Goal: Task Accomplishment & Management: Use online tool/utility

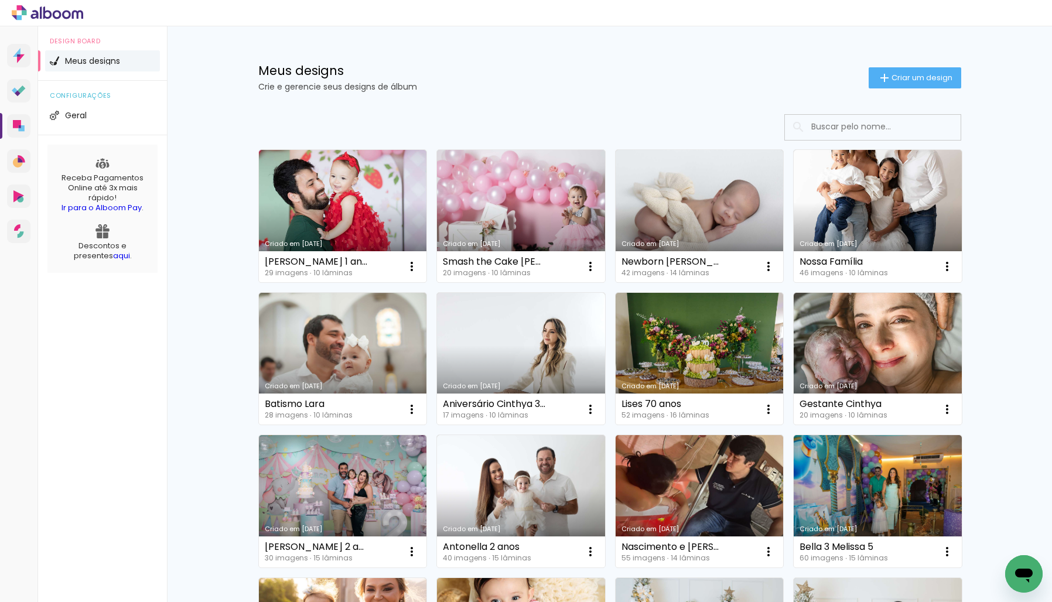
scroll to position [2, 0]
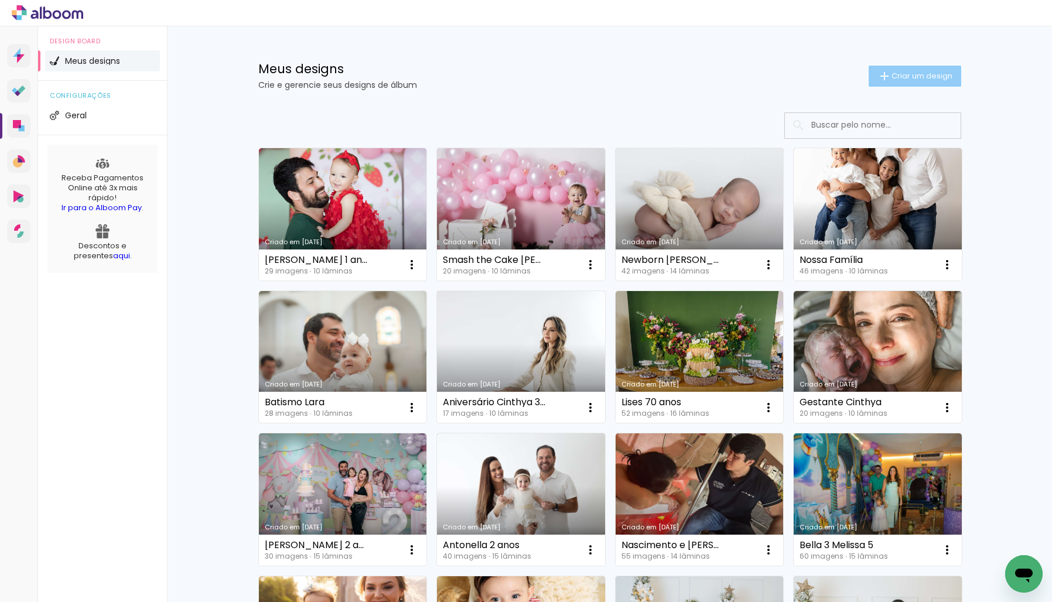
click at [919, 83] on paper-button "Criar um design" at bounding box center [915, 76] width 93 height 21
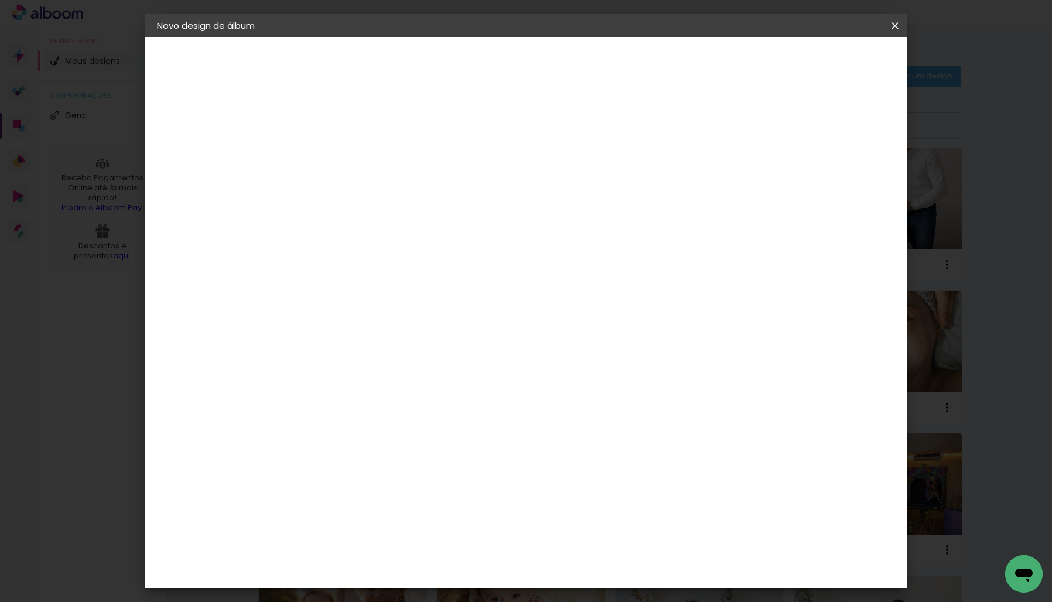
click at [349, 156] on input at bounding box center [349, 157] width 0 height 18
type input "[DATE][PERSON_NAME]"
type paper-input "[DATE][PERSON_NAME]"
click at [0, 0] on slot "Avançar" at bounding box center [0, 0] width 0 height 0
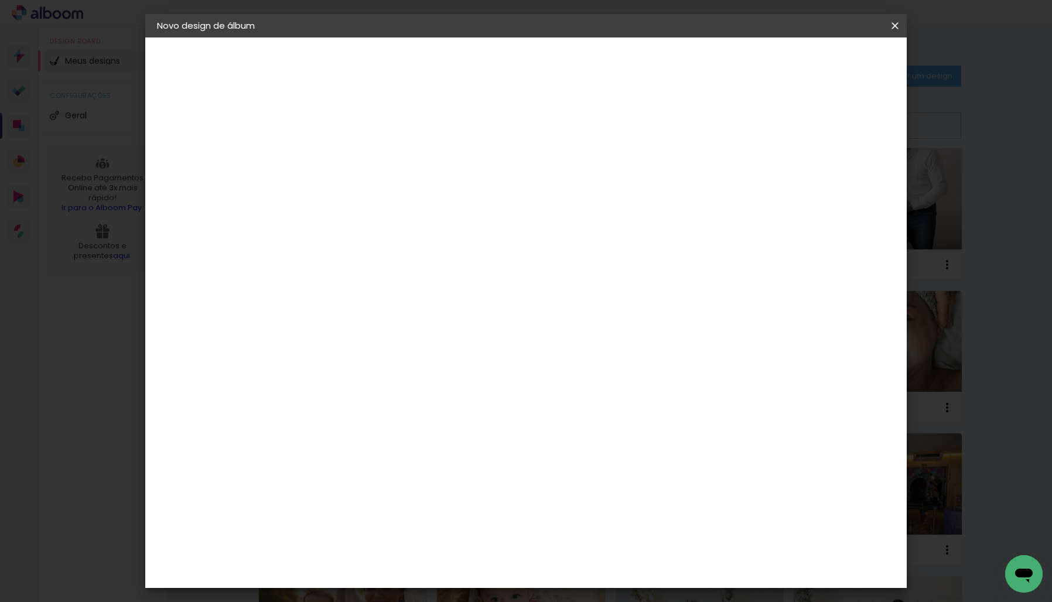
click at [382, 449] on div "DreambooksPro" at bounding box center [379, 453] width 76 height 9
click at [0, 0] on slot "Avançar" at bounding box center [0, 0] width 0 height 0
click at [412, 205] on paper-input-container "Linha" at bounding box center [378, 205] width 68 height 30
click at [564, 199] on paper-item "Álbum" at bounding box center [602, 194] width 234 height 23
type input "Álbum"
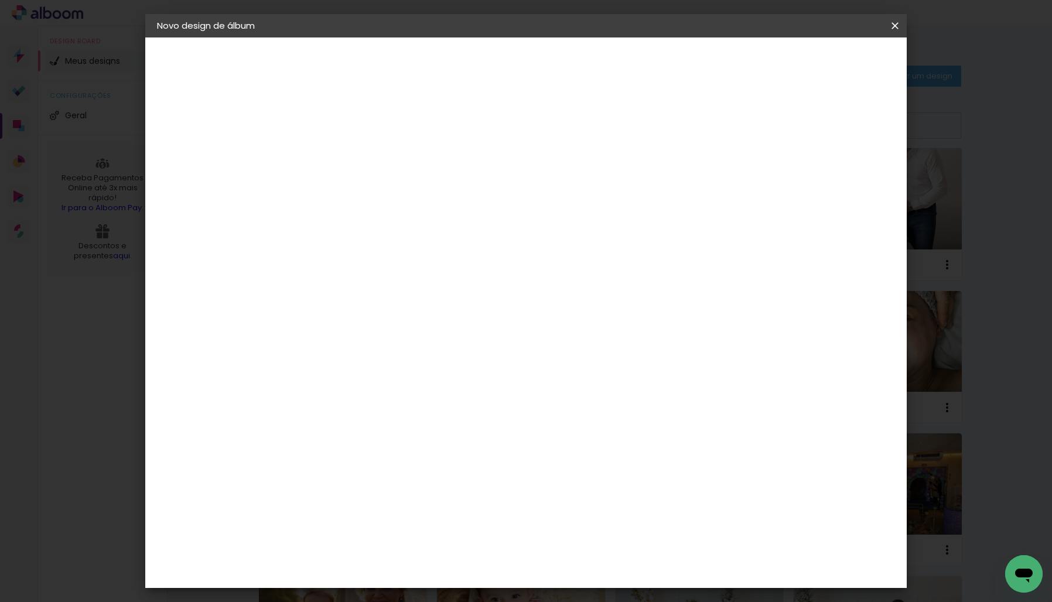
click at [428, 508] on span "20 × 20" at bounding box center [400, 520] width 54 height 24
click at [0, 0] on slot "Avançar" at bounding box center [0, 0] width 0 height 0
click at [831, 59] on span "Iniciar design" at bounding box center [803, 62] width 53 height 8
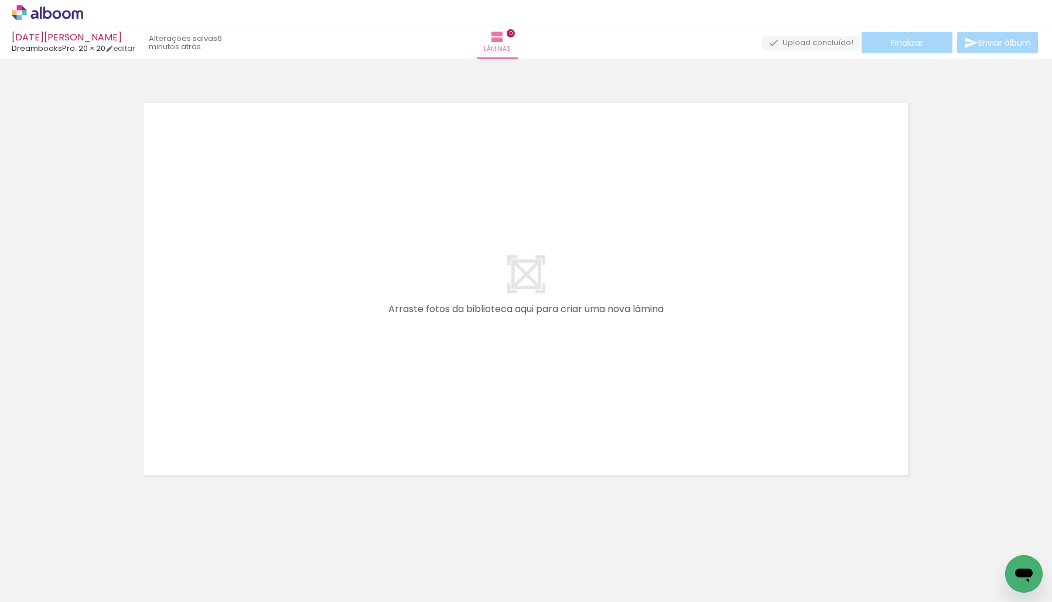
click at [48, 17] on icon at bounding box center [47, 12] width 9 height 12
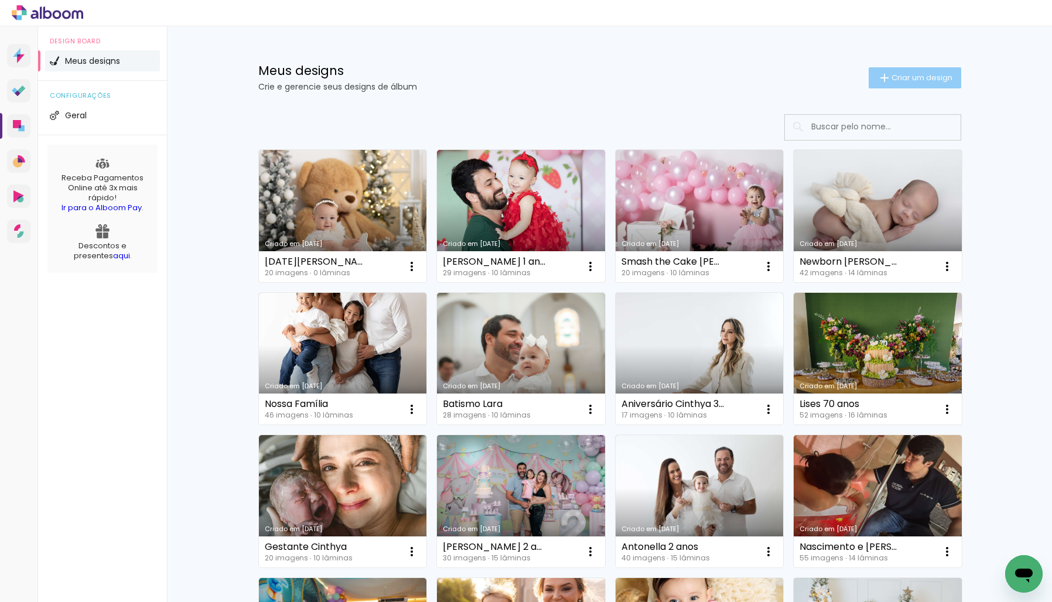
click at [920, 74] on span "Criar um design" at bounding box center [922, 78] width 61 height 8
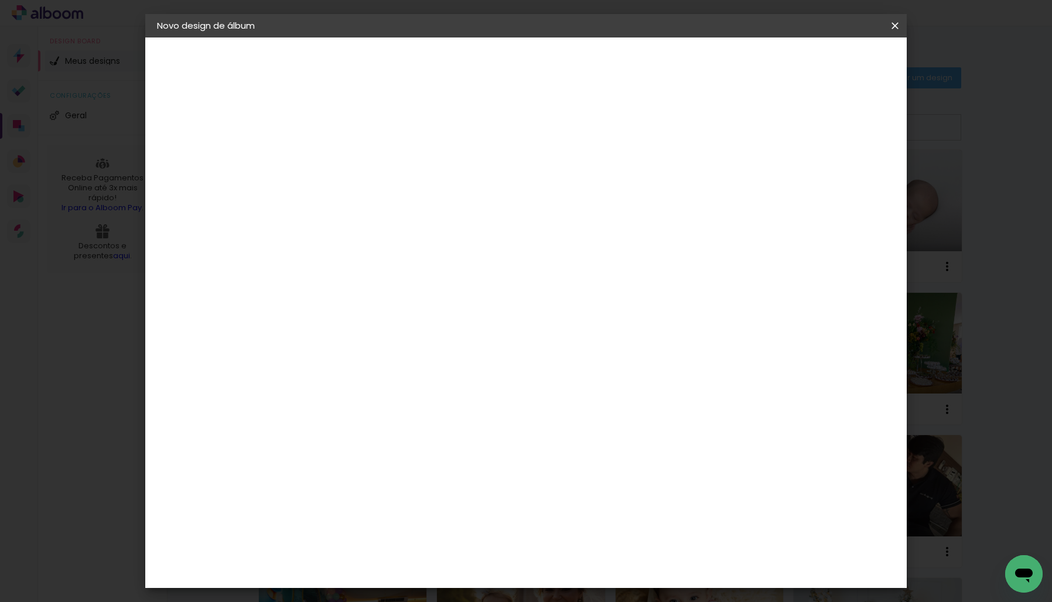
click at [349, 159] on input at bounding box center [349, 157] width 0 height 18
type input "[PERSON_NAME] primeiro aninho"
type paper-input "[PERSON_NAME] primeiro aninho"
click at [0, 0] on slot "Avançar" at bounding box center [0, 0] width 0 height 0
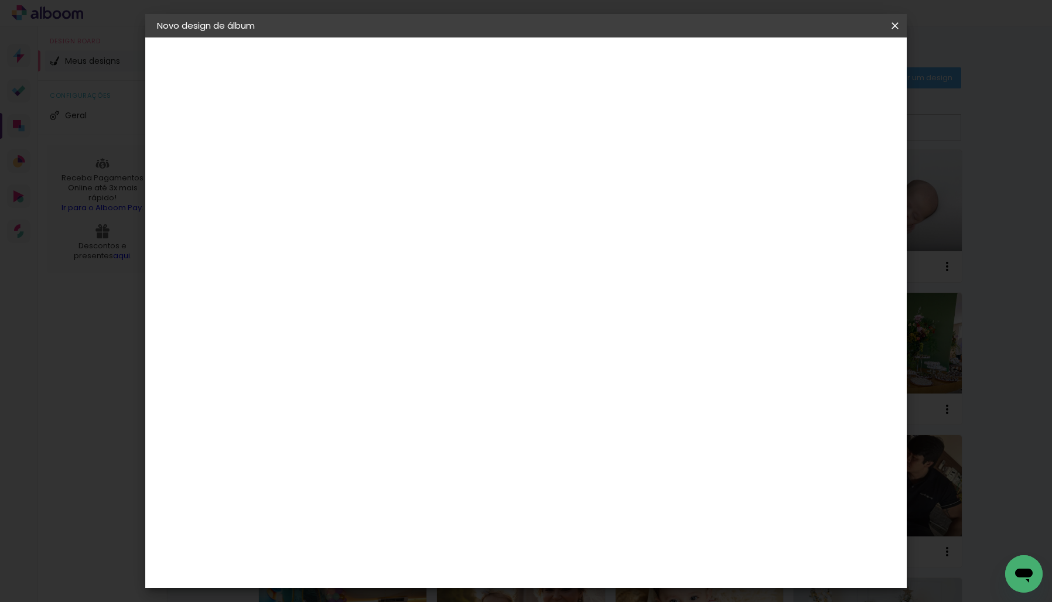
click at [363, 577] on div "DreambooksPro" at bounding box center [379, 581] width 76 height 9
click at [0, 0] on slot "Avançar" at bounding box center [0, 0] width 0 height 0
click at [394, 198] on input "text" at bounding box center [372, 204] width 46 height 18
click at [0, 0] on slot "Álbum" at bounding box center [0, 0] width 0 height 0
type input "Álbum"
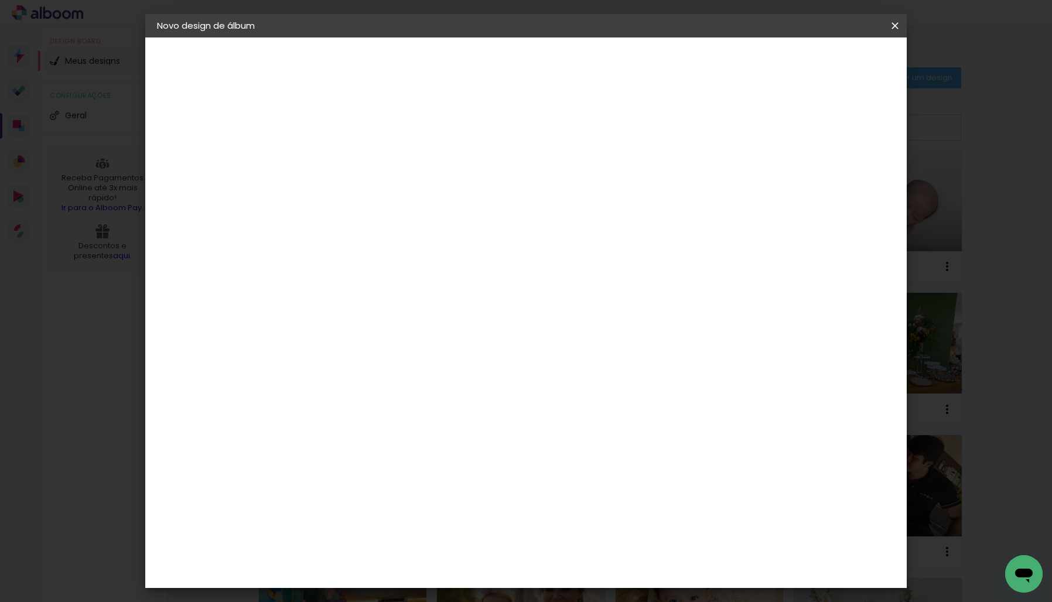
click at [428, 532] on span "25 × 25" at bounding box center [400, 544] width 54 height 24
click at [0, 0] on slot "Avançar" at bounding box center [0, 0] width 0 height 0
click at [831, 60] on span "Iniciar design" at bounding box center [803, 62] width 53 height 8
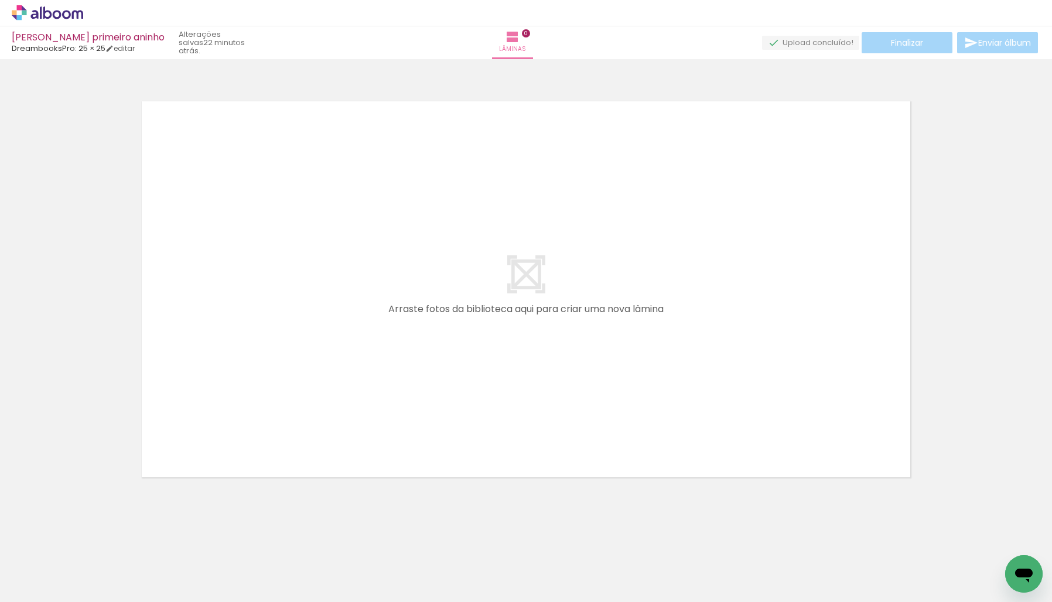
click at [49, 13] on icon at bounding box center [47, 12] width 71 height 15
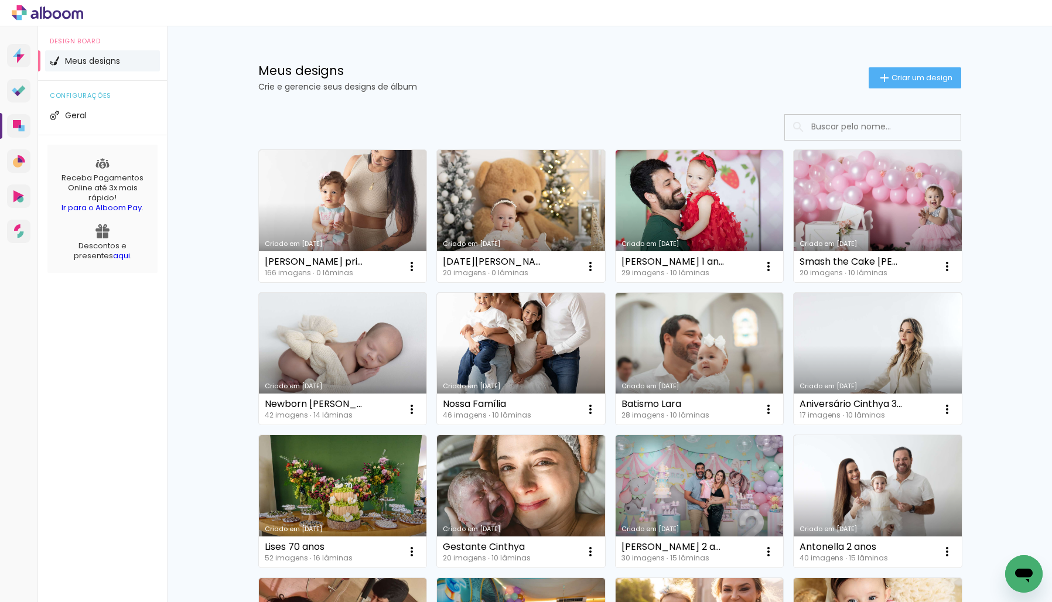
click at [855, 123] on input at bounding box center [889, 127] width 167 height 24
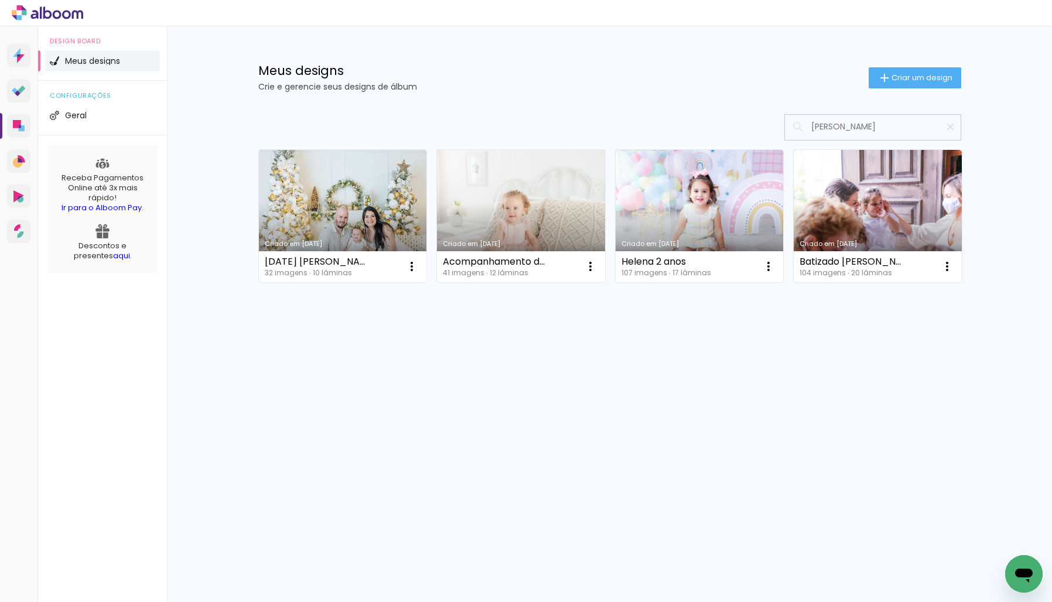
type input "elena"
type paper-input "elena"
click at [64, 15] on icon at bounding box center [47, 12] width 71 height 15
click at [67, 16] on icon at bounding box center [47, 12] width 71 height 15
click at [903, 78] on span "Criar um design" at bounding box center [922, 78] width 61 height 8
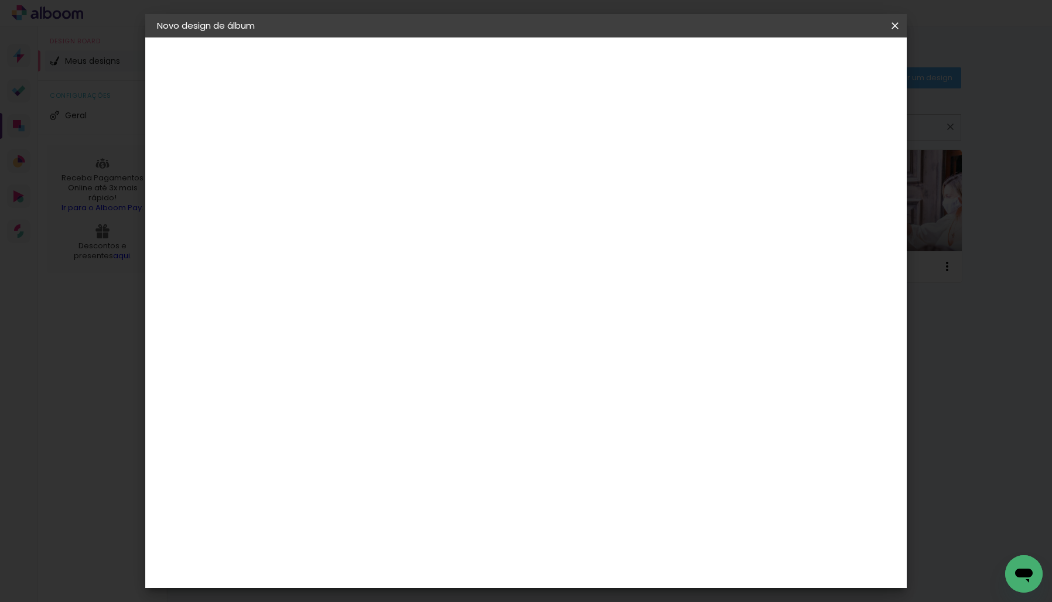
click at [349, 157] on input at bounding box center [349, 157] width 0 height 18
type input "[PERSON_NAME] primeiro aninho"
type paper-input "[PERSON_NAME] primeiro aninho"
click at [0, 0] on slot "Avançar" at bounding box center [0, 0] width 0 height 0
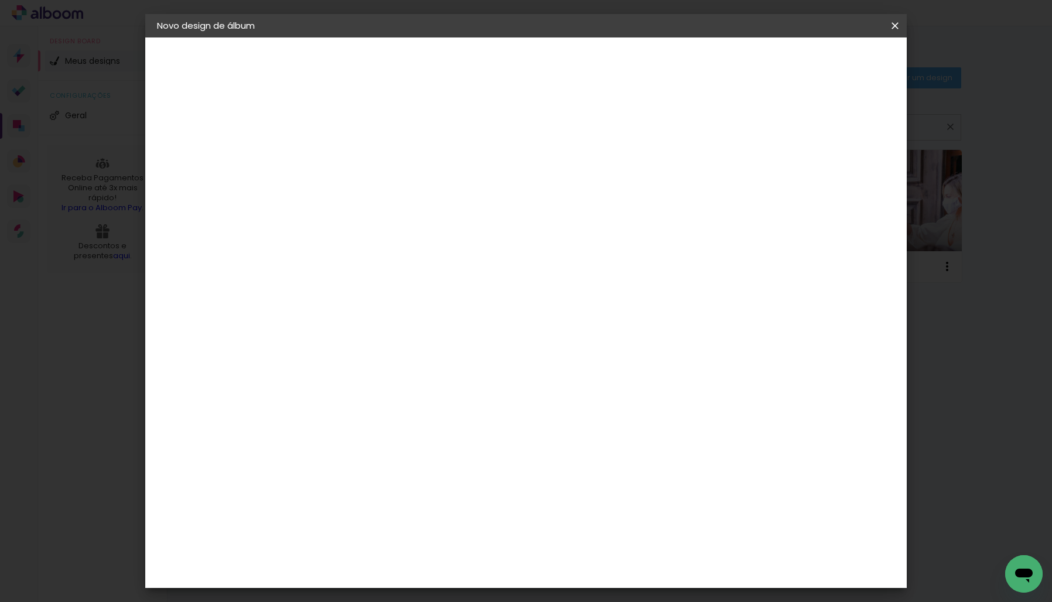
click at [404, 455] on div "DreambooksPro" at bounding box center [379, 459] width 76 height 9
click at [0, 0] on slot "Avançar" at bounding box center [0, 0] width 0 height 0
click at [412, 204] on paper-input-container "Linha" at bounding box center [378, 205] width 68 height 30
click at [551, 196] on paper-item "Álbum" at bounding box center [602, 194] width 234 height 23
type input "Álbum"
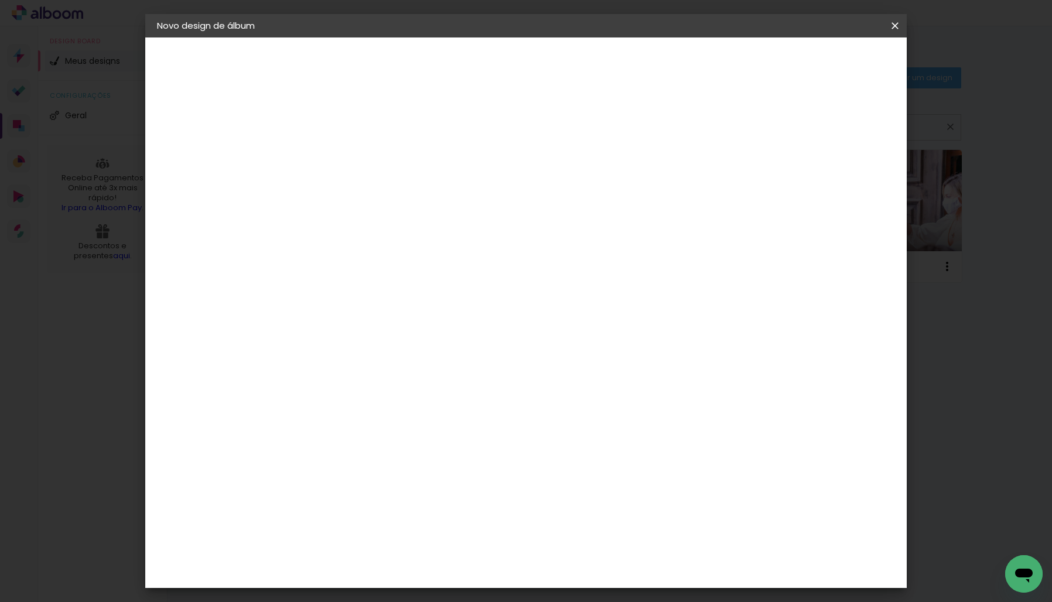
scroll to position [140, 0]
click at [428, 392] on span "25 × 25" at bounding box center [400, 404] width 54 height 24
click at [0, 0] on slot "Avançar" at bounding box center [0, 0] width 0 height 0
click at [831, 64] on span "Iniciar design" at bounding box center [803, 62] width 53 height 8
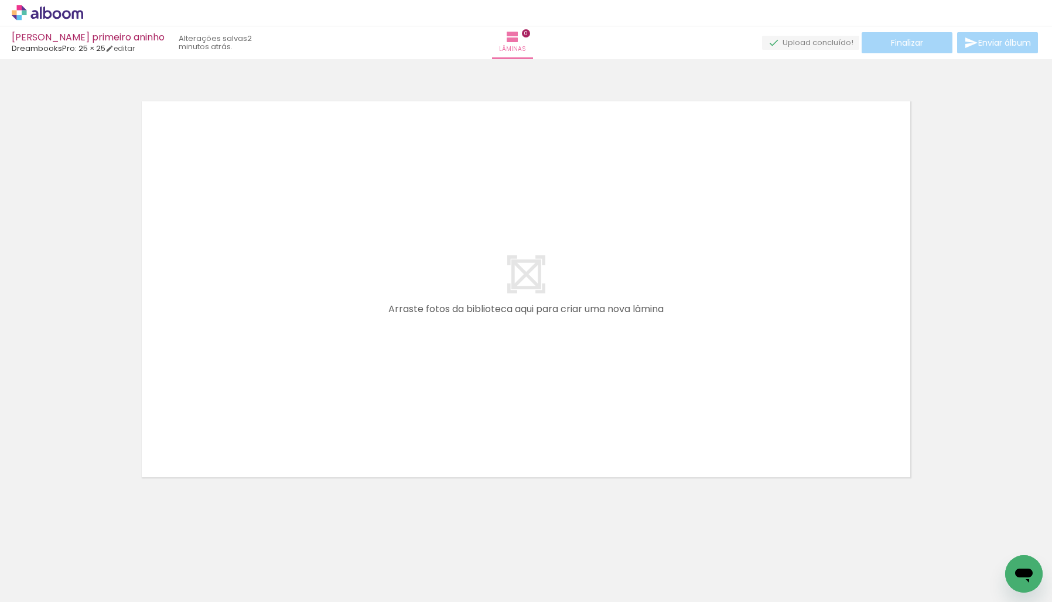
click at [786, 571] on div at bounding box center [774, 563] width 58 height 39
click at [816, 578] on div at bounding box center [808, 563] width 58 height 39
click at [808, 550] on div at bounding box center [807, 563] width 39 height 58
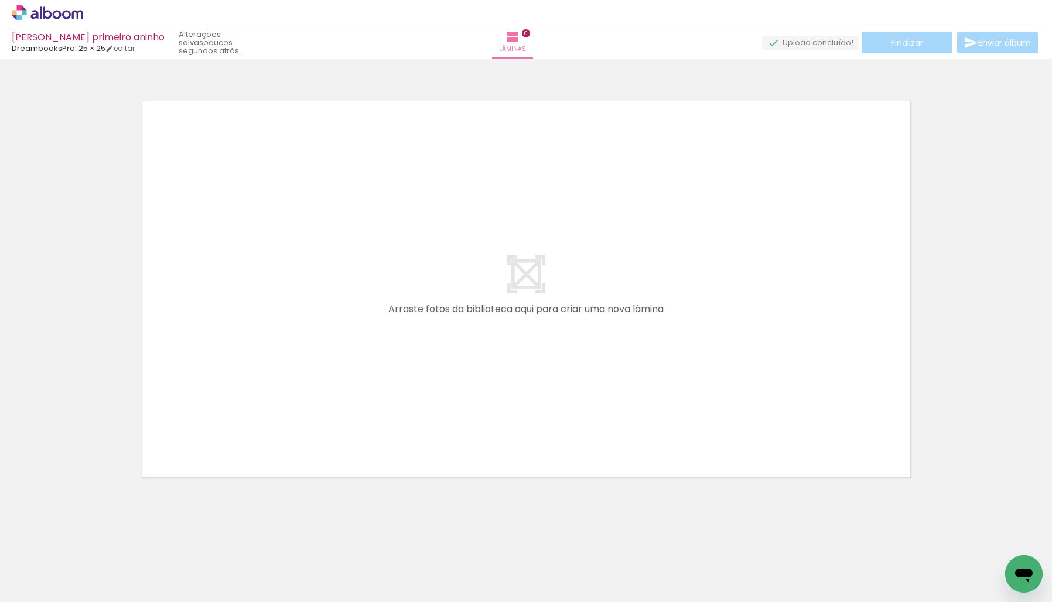
click at [692, 578] on div at bounding box center [676, 563] width 39 height 58
click at [349, 538] on iron-icon at bounding box center [345, 539] width 12 height 12
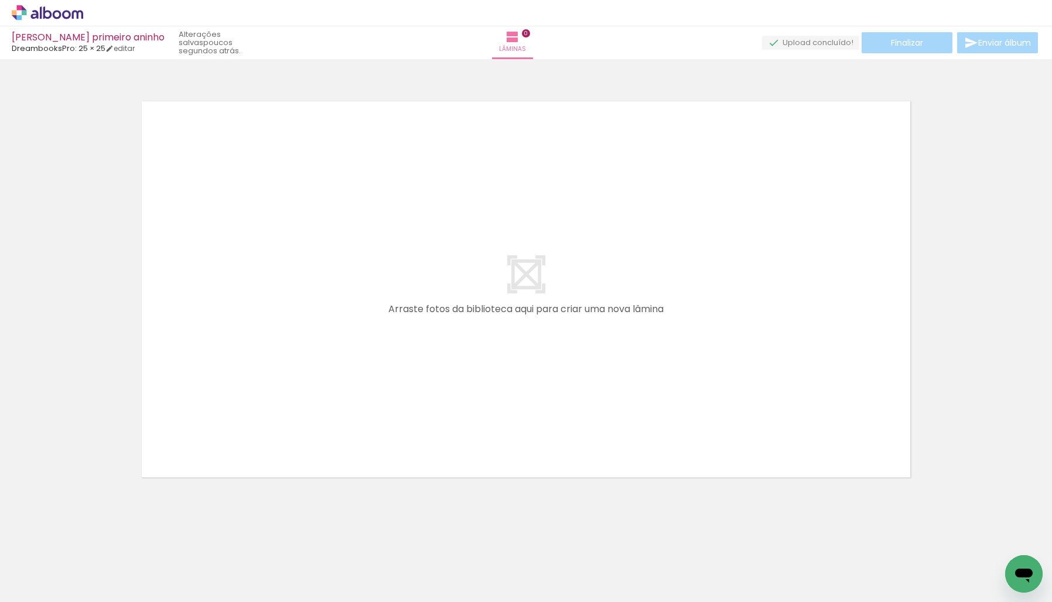
click at [349, 538] on iron-icon at bounding box center [345, 539] width 12 height 12
click at [222, 565] on div at bounding box center [239, 563] width 58 height 39
click at [109, 569] on div at bounding box center [108, 563] width 58 height 39
click at [53, 11] on icon at bounding box center [57, 14] width 9 height 9
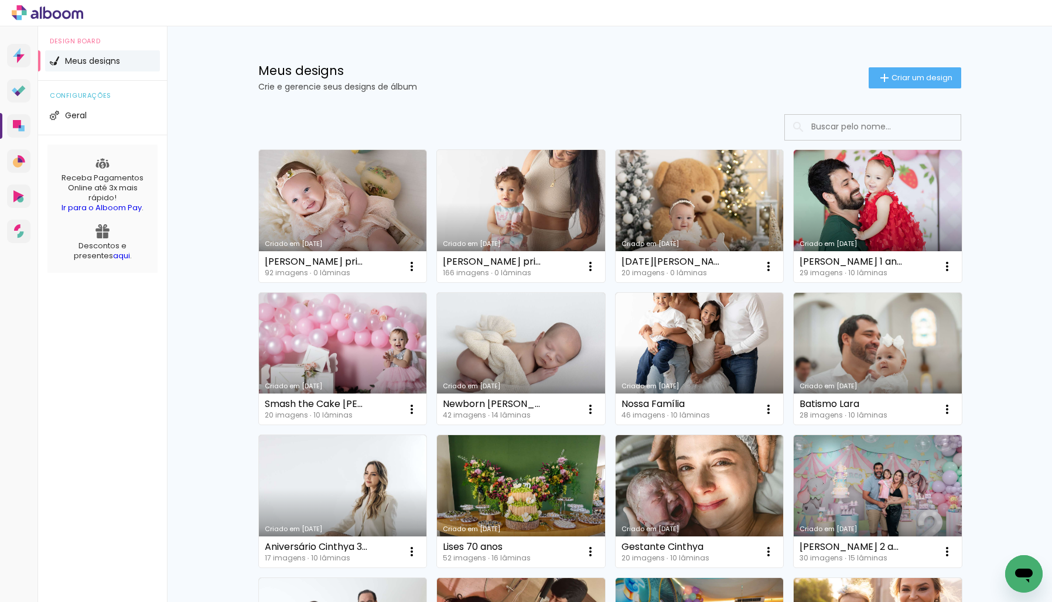
click at [494, 185] on link "Criado em [DATE]" at bounding box center [521, 216] width 168 height 132
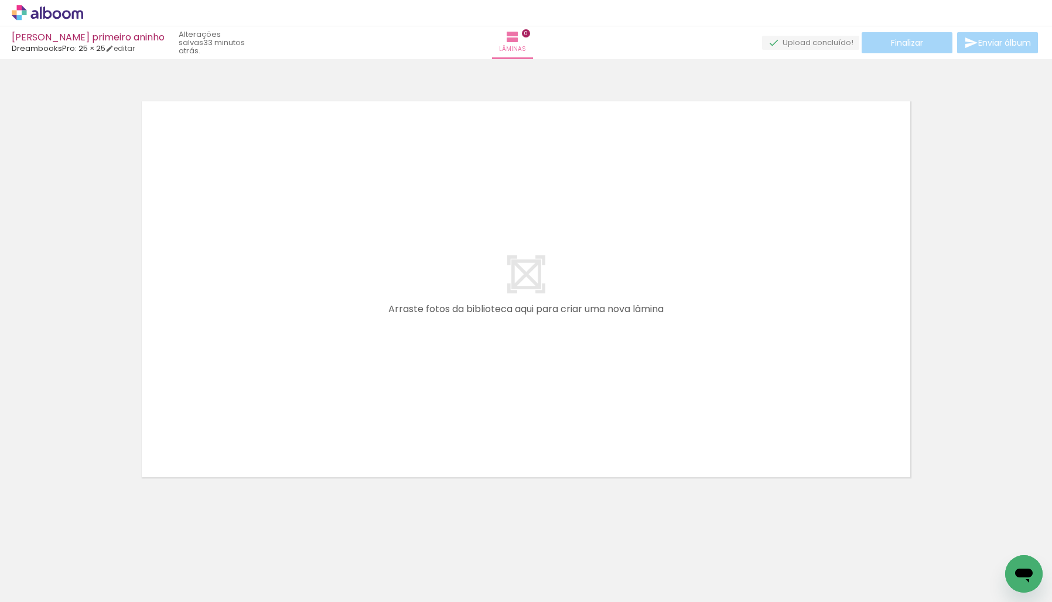
click at [196, 553] on div at bounding box center [182, 563] width 39 height 58
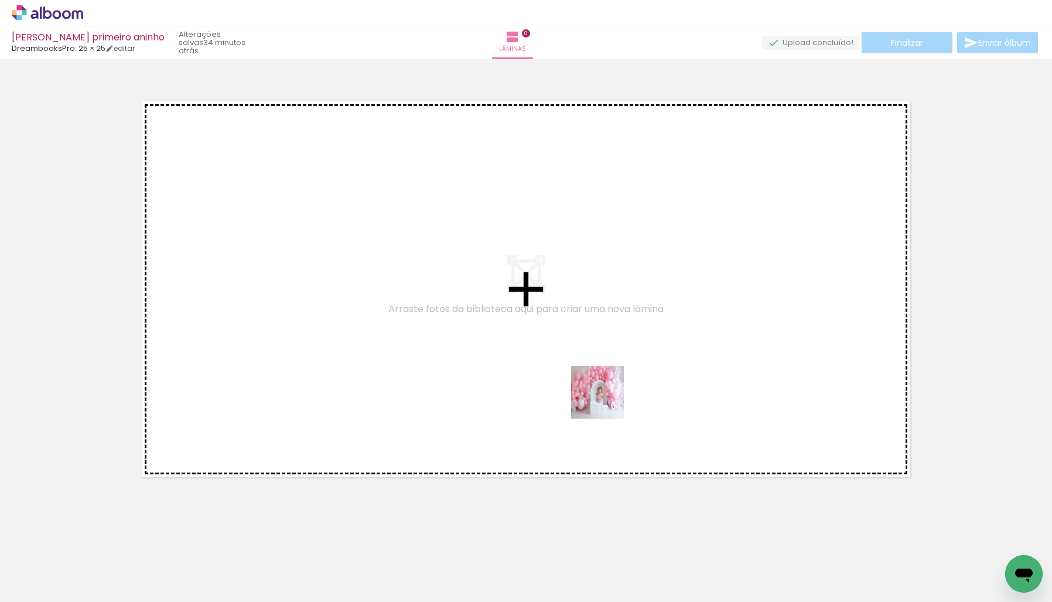
drag, startPoint x: 609, startPoint y: 572, endPoint x: 606, endPoint y: 367, distance: 205.1
click at [606, 367] on quentale-workspace at bounding box center [526, 301] width 1052 height 602
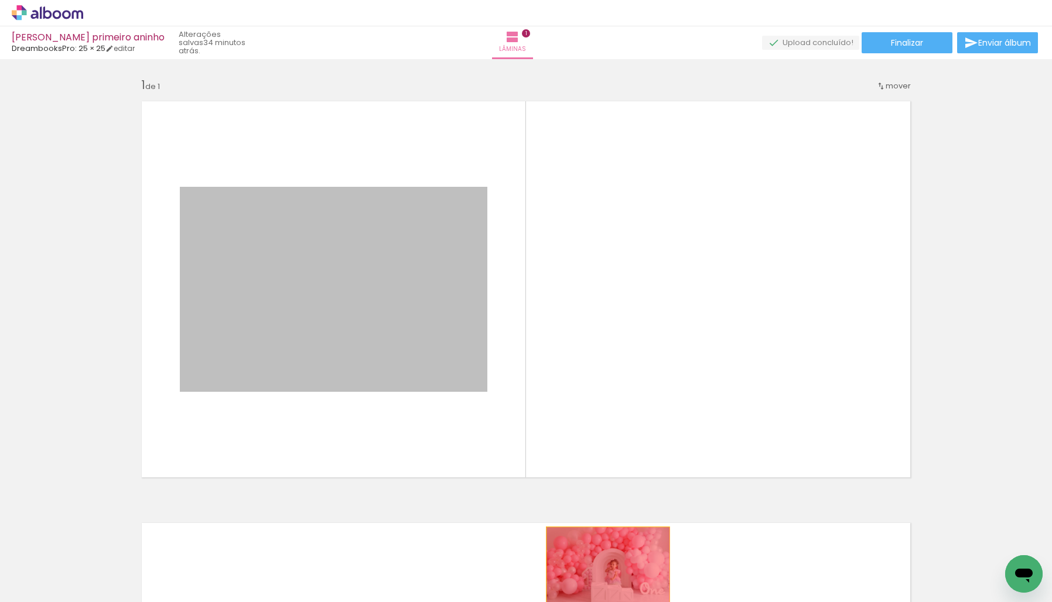
drag, startPoint x: 351, startPoint y: 265, endPoint x: 608, endPoint y: 568, distance: 397.4
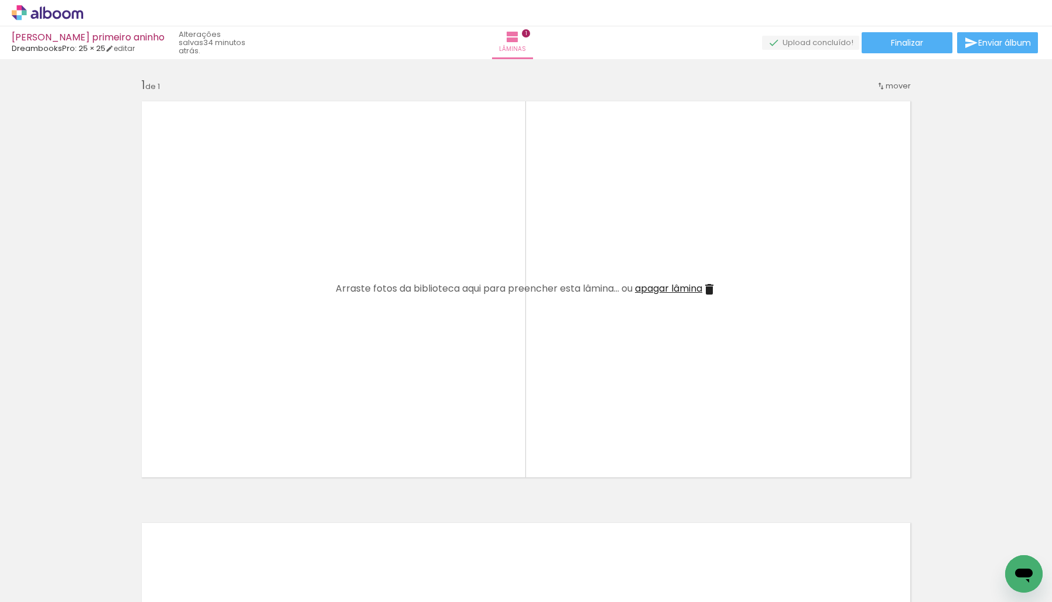
click at [468, 572] on div at bounding box center [472, 563] width 58 height 39
click at [592, 575] on div at bounding box center [590, 563] width 39 height 58
click at [73, 16] on icon at bounding box center [77, 14] width 11 height 9
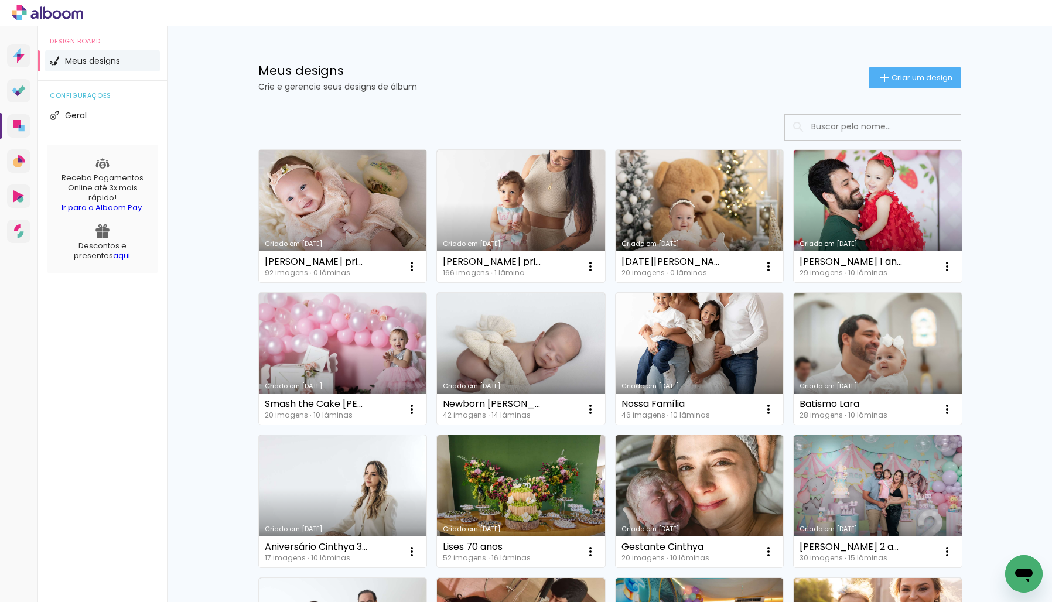
click at [343, 203] on link "Criado em [DATE]" at bounding box center [343, 216] width 168 height 132
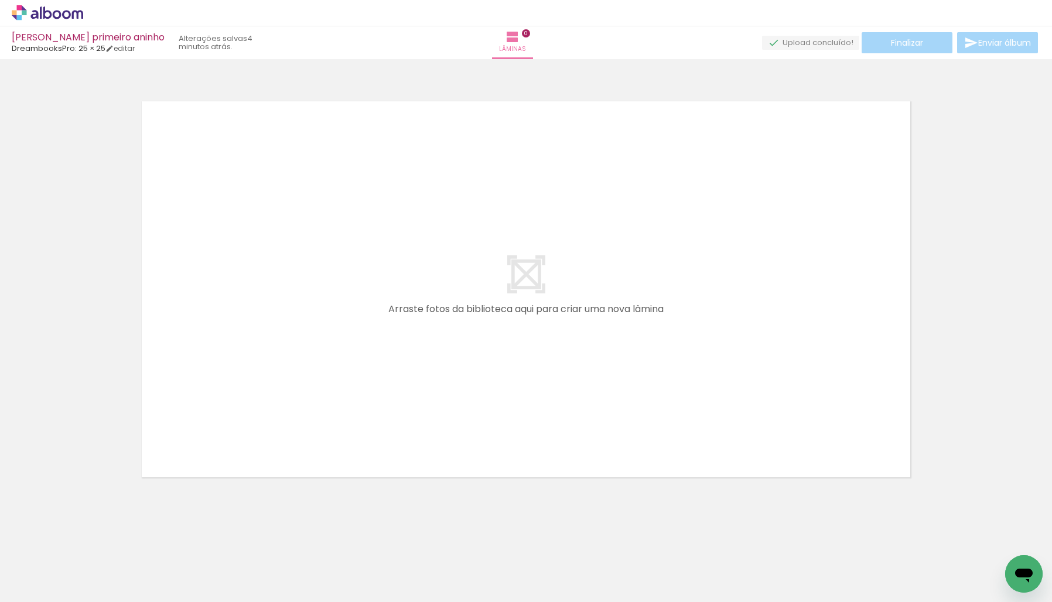
click at [125, 561] on div at bounding box center [117, 563] width 39 height 58
click at [112, 576] on div at bounding box center [117, 563] width 39 height 58
click at [569, 565] on div at bounding box center [579, 563] width 58 height 39
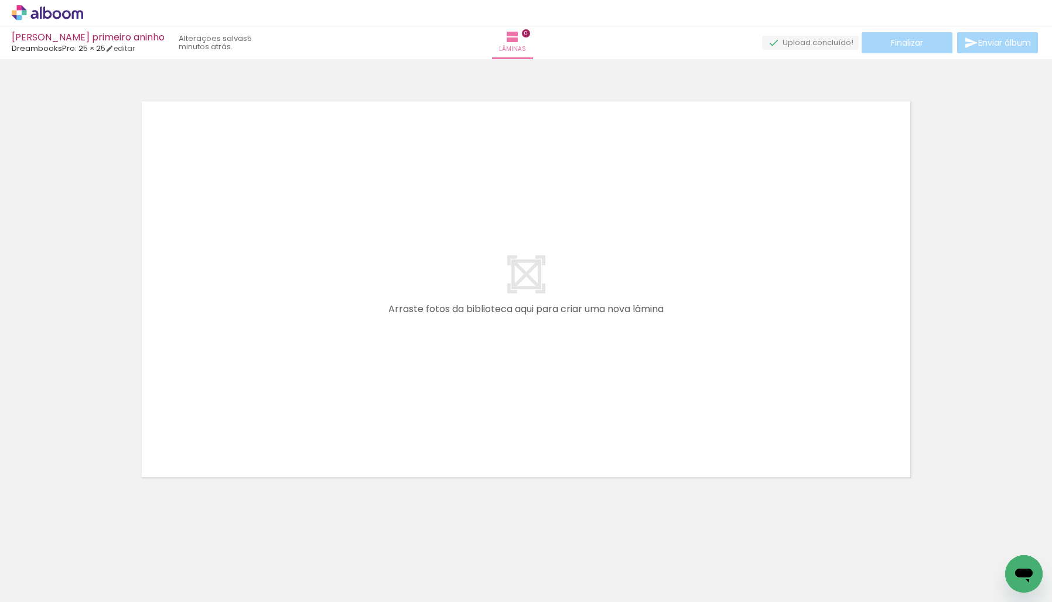
click at [596, 567] on div at bounding box center [602, 563] width 39 height 58
click at [592, 557] on div at bounding box center [602, 563] width 39 height 58
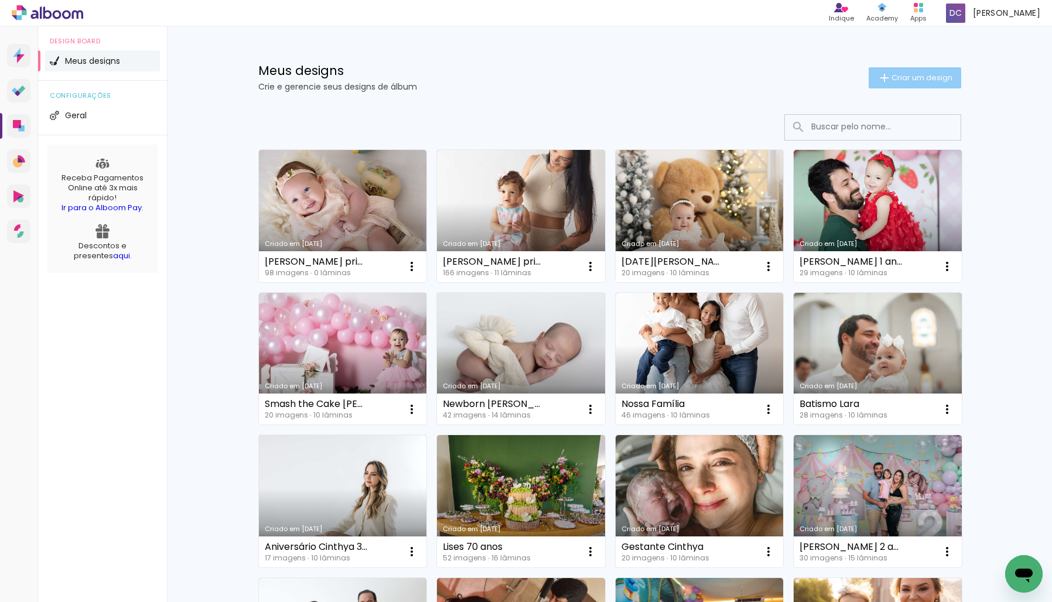
click at [907, 77] on span "Criar um design" at bounding box center [922, 78] width 61 height 8
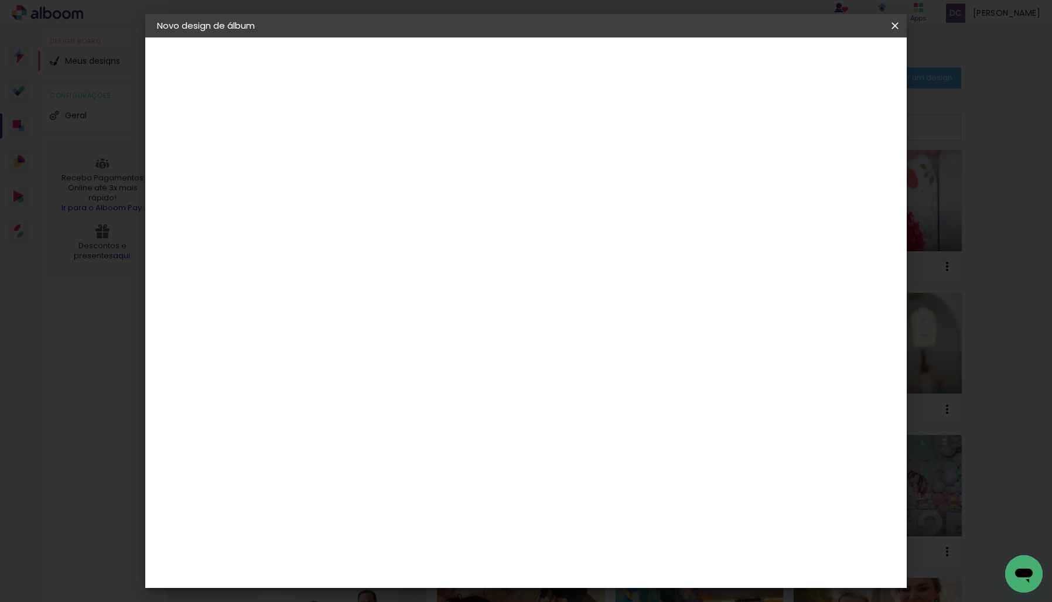
click at [349, 154] on input at bounding box center [349, 157] width 0 height 18
type input "[PERSON_NAME] e [PERSON_NAME] - Primeiro ano"
type paper-input "[PERSON_NAME] e [PERSON_NAME] - Primeiro ano"
click at [0, 0] on slot "Avançar" at bounding box center [0, 0] width 0 height 0
click at [407, 390] on div "DreambooksPro" at bounding box center [379, 394] width 76 height 9
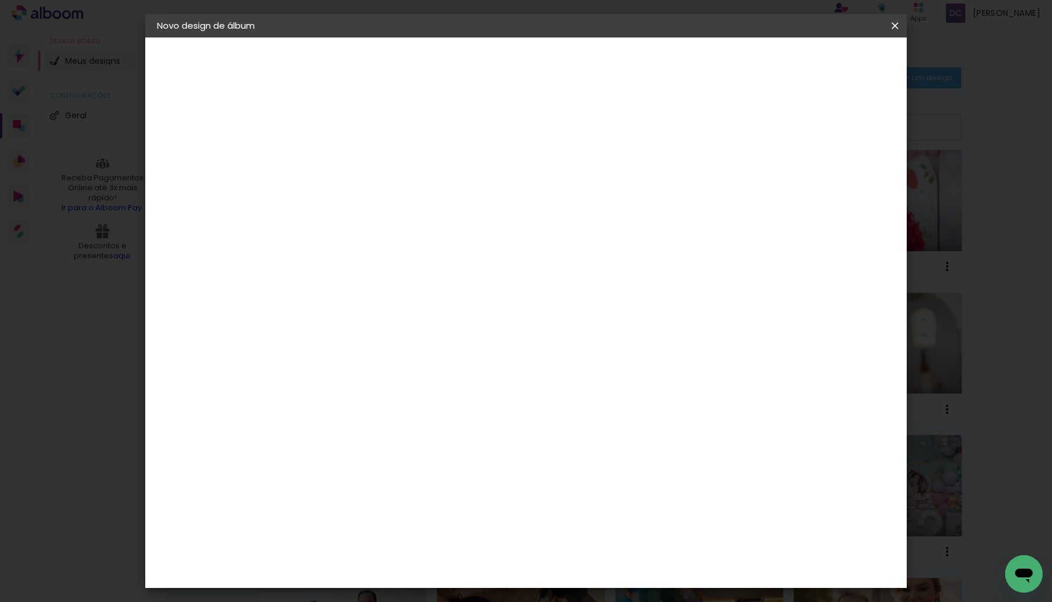
scroll to position [694, 0]
click at [0, 0] on slot "Avançar" at bounding box center [0, 0] width 0 height 0
click at [408, 195] on div "Linha" at bounding box center [379, 204] width 60 height 18
click at [536, 197] on paper-item "Álbum" at bounding box center [602, 194] width 234 height 23
type input "Álbum"
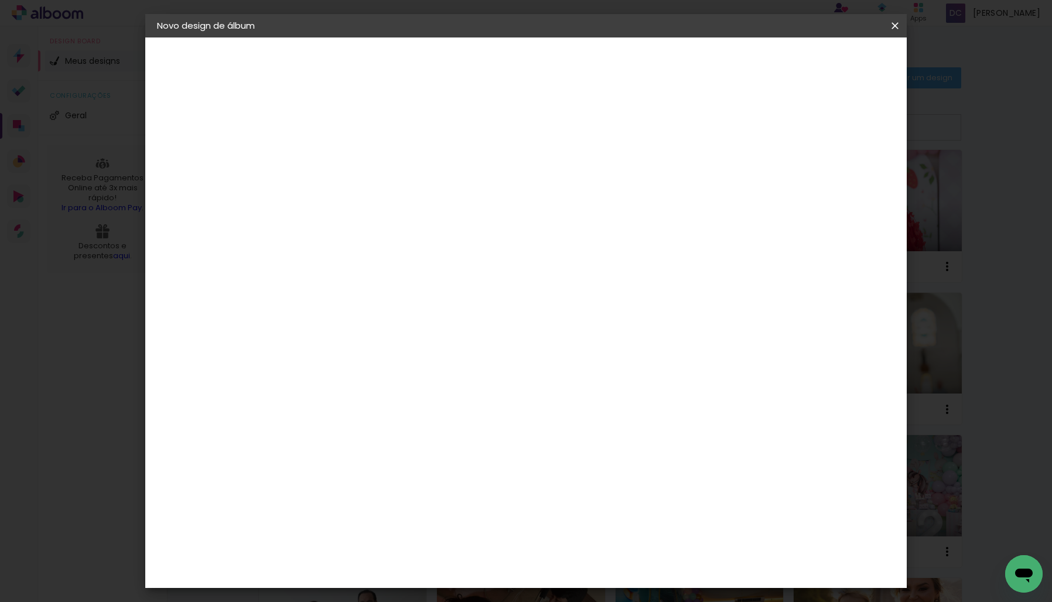
click at [428, 532] on span "25 × 25" at bounding box center [400, 544] width 54 height 24
click at [0, 0] on slot "Avançar" at bounding box center [0, 0] width 0 height 0
click at [831, 60] on span "Iniciar design" at bounding box center [803, 62] width 53 height 8
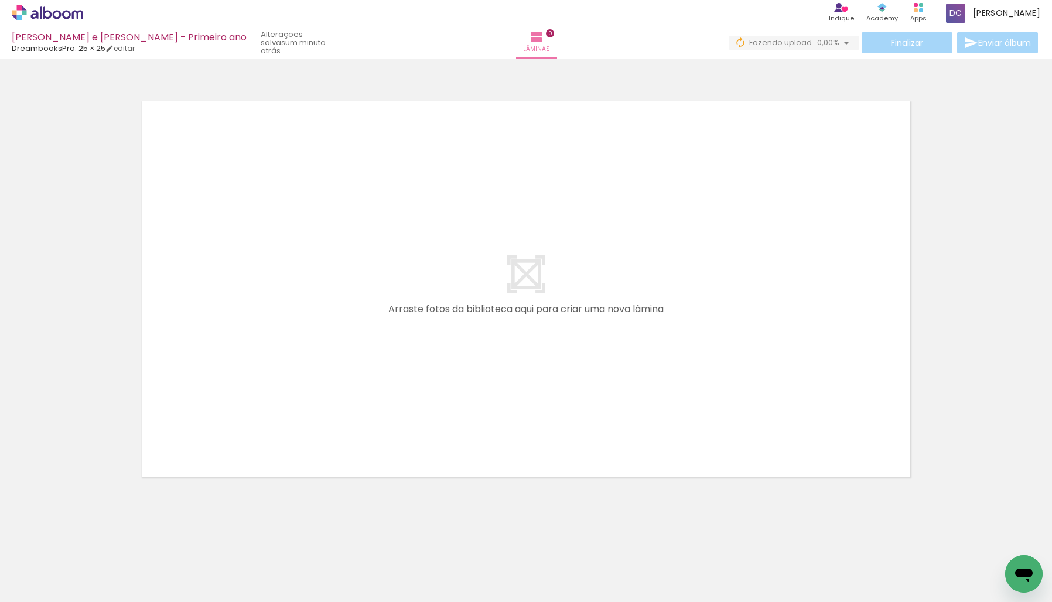
click at [655, 570] on div at bounding box center [642, 563] width 58 height 39
click at [880, 574] on div at bounding box center [873, 563] width 39 height 58
click at [881, 563] on div at bounding box center [873, 563] width 58 height 39
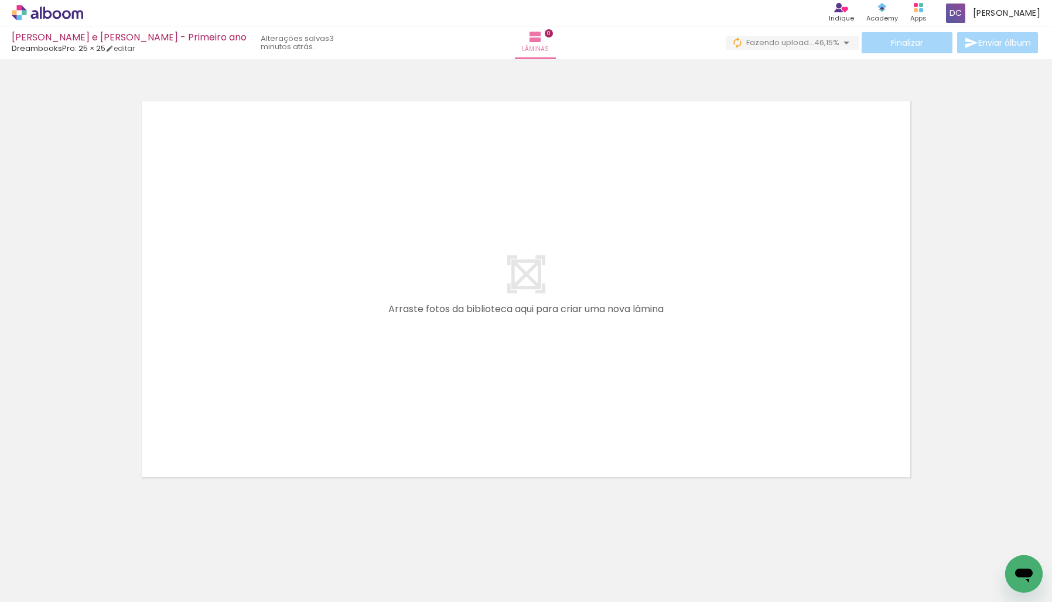
click at [673, 576] on div at bounding box center [673, 563] width 58 height 39
click at [954, 582] on div at bounding box center [938, 563] width 53 height 53
click at [809, 562] on div at bounding box center [807, 563] width 39 height 58
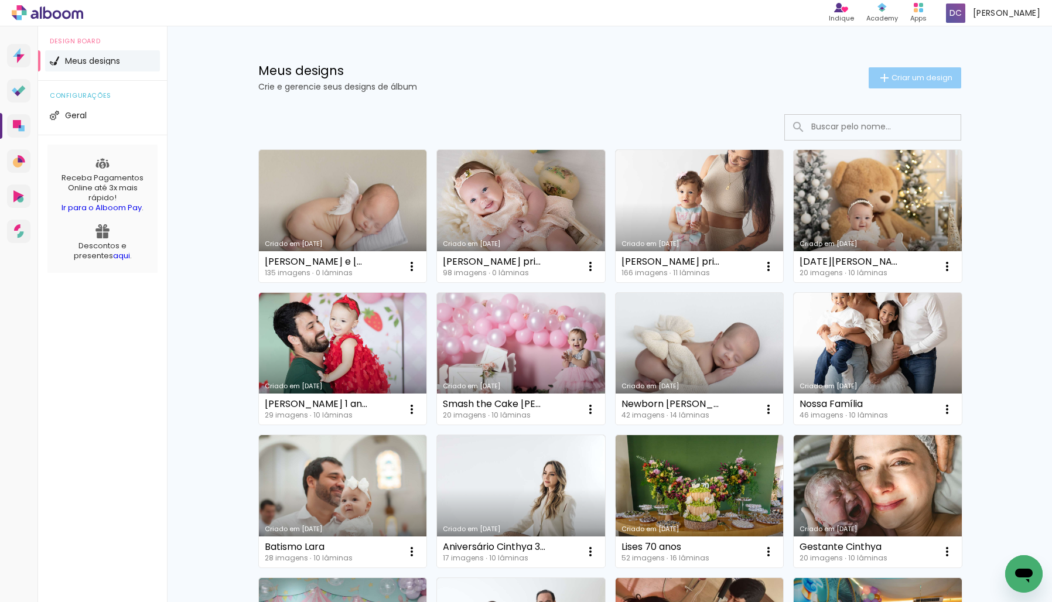
click at [920, 74] on span "Criar um design" at bounding box center [922, 78] width 61 height 8
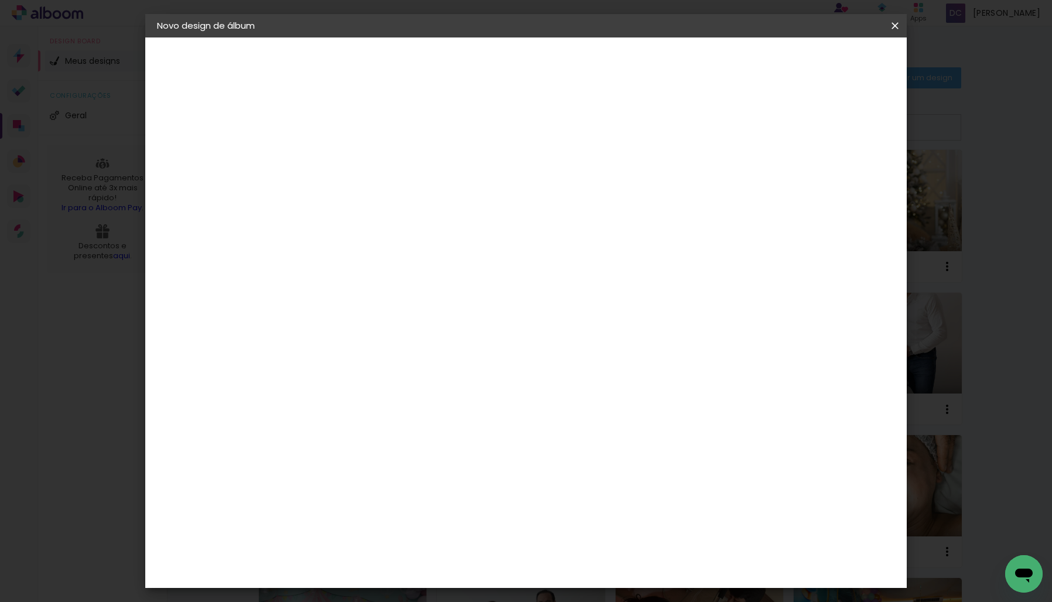
click at [349, 162] on input at bounding box center [349, 157] width 0 height 18
type input "A espera e Newborn [PERSON_NAME]"
type paper-input "A espera e Newborn [PERSON_NAME]"
click at [0, 0] on slot "Avançar" at bounding box center [0, 0] width 0 height 0
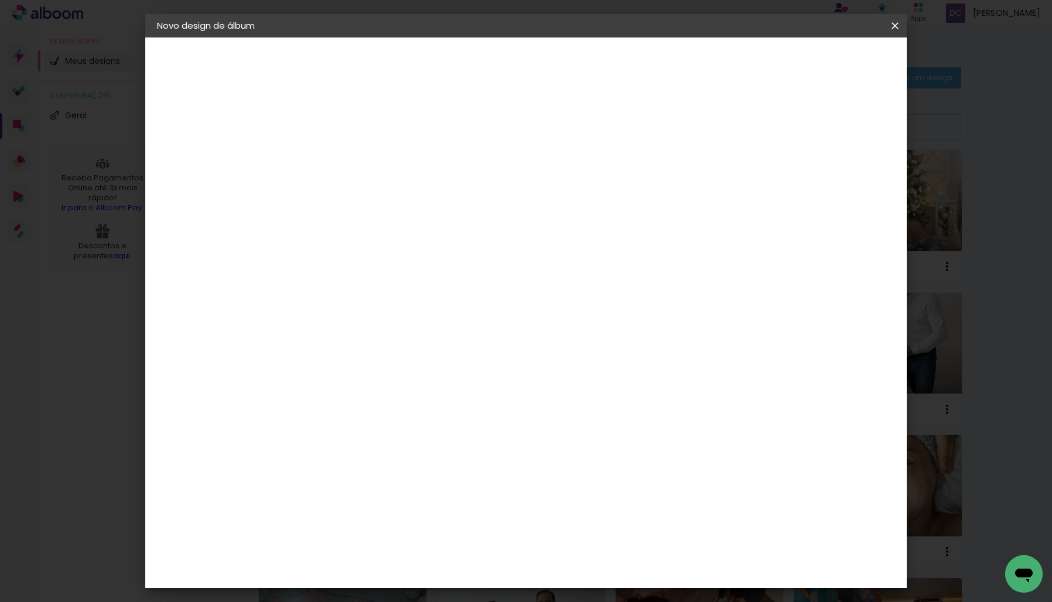
click at [407, 427] on div "DreambooksPro" at bounding box center [379, 431] width 76 height 9
click at [0, 0] on slot "Avançar" at bounding box center [0, 0] width 0 height 0
click at [394, 198] on input "text" at bounding box center [372, 204] width 46 height 18
click at [605, 197] on paper-item "Álbum" at bounding box center [602, 194] width 234 height 23
type input "Álbum"
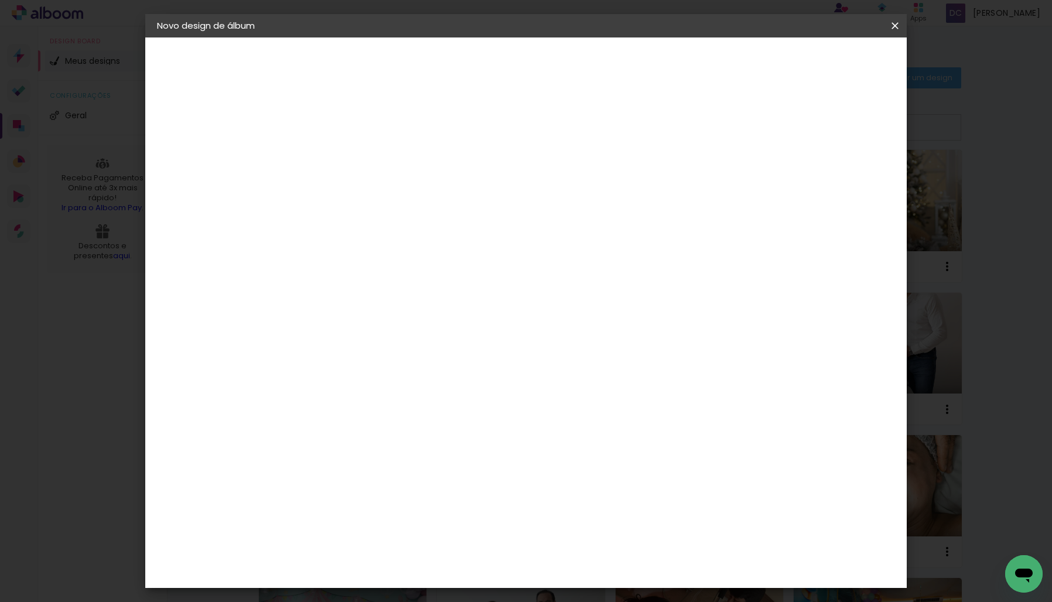
click at [428, 508] on span "20 × 20" at bounding box center [400, 520] width 54 height 24
click at [0, 0] on slot "Avançar" at bounding box center [0, 0] width 0 height 0
click at [831, 64] on span "Iniciar design" at bounding box center [803, 62] width 53 height 8
